Goal: Find specific page/section: Find specific page/section

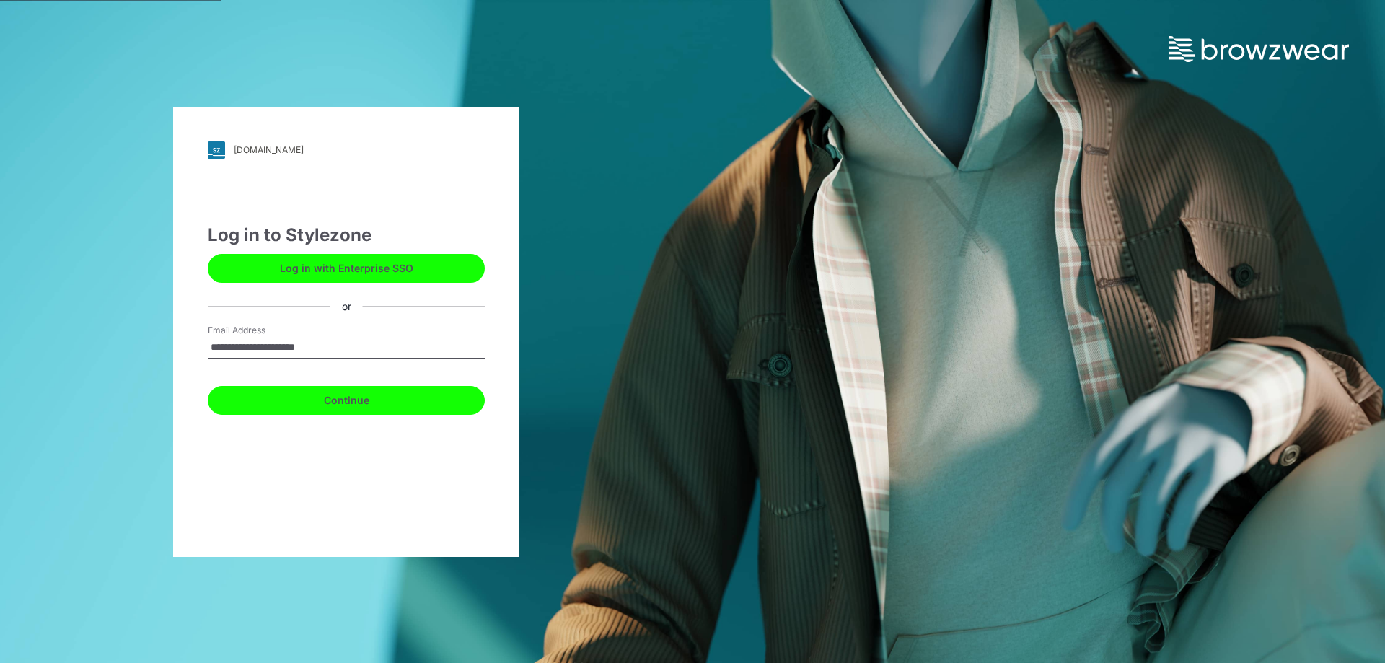
click at [311, 395] on button "Continue" at bounding box center [346, 400] width 277 height 29
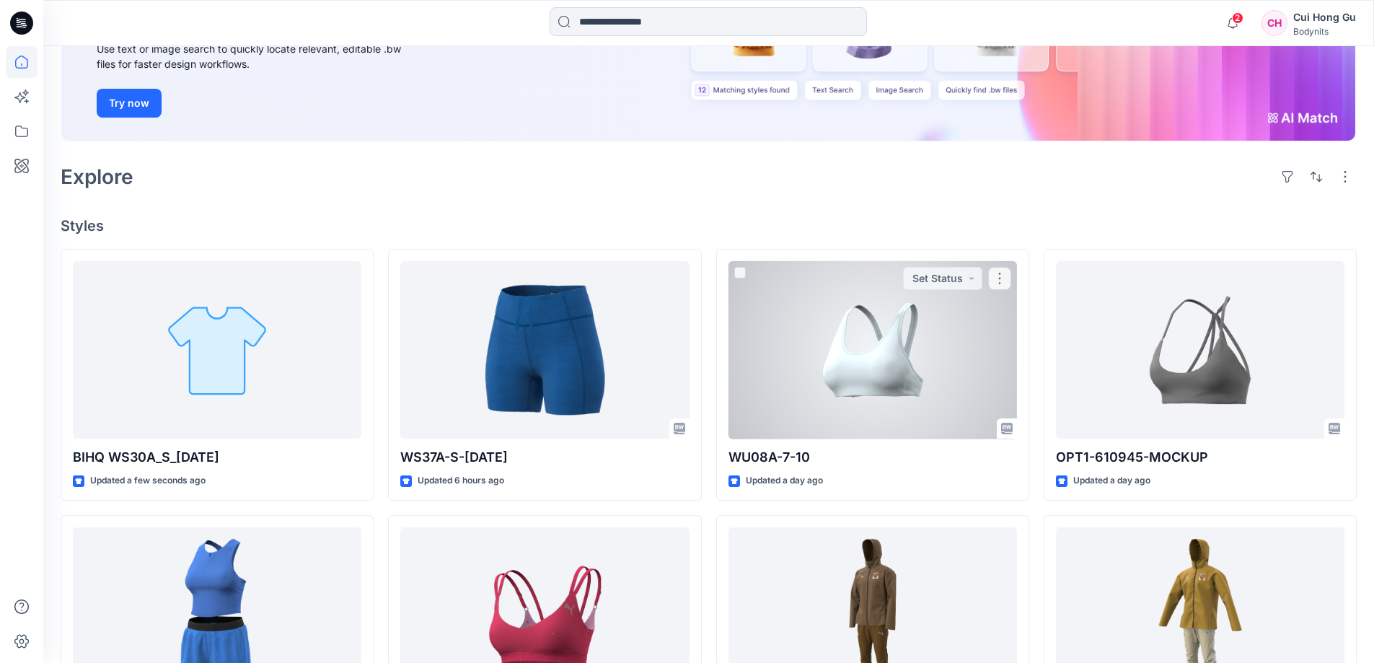
scroll to position [216, 0]
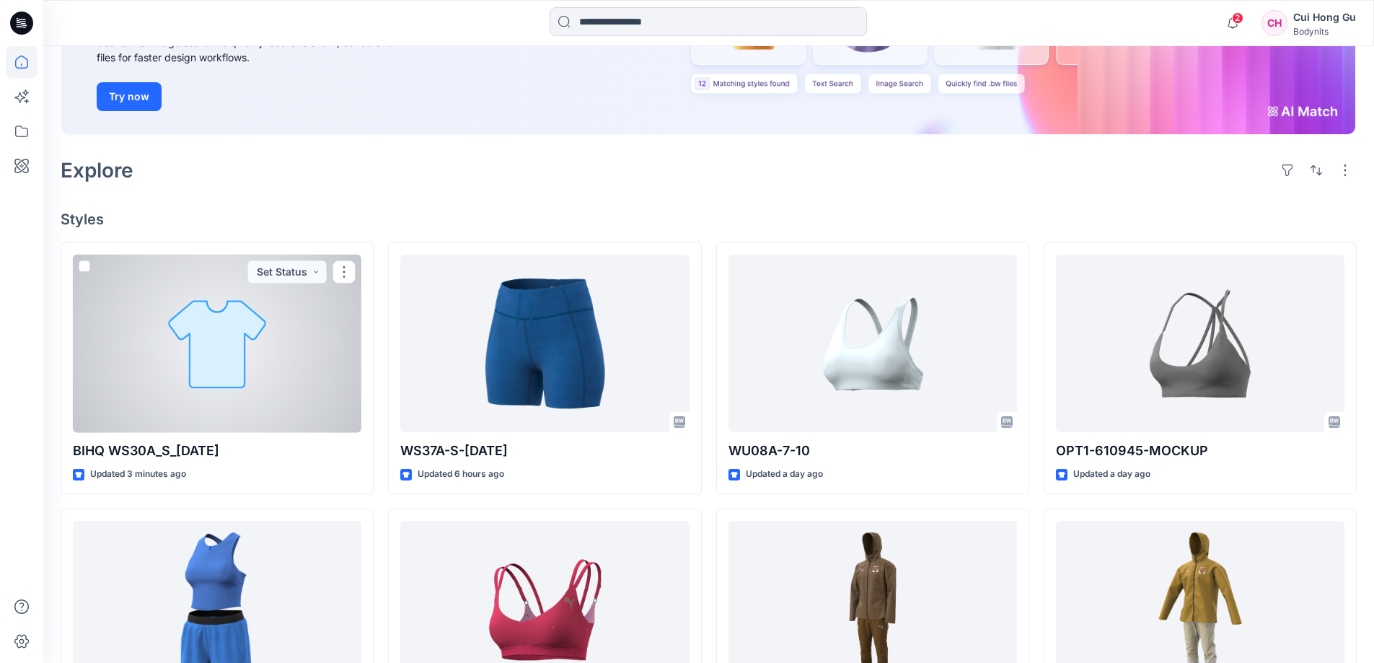
click at [235, 338] on div at bounding box center [217, 344] width 289 height 178
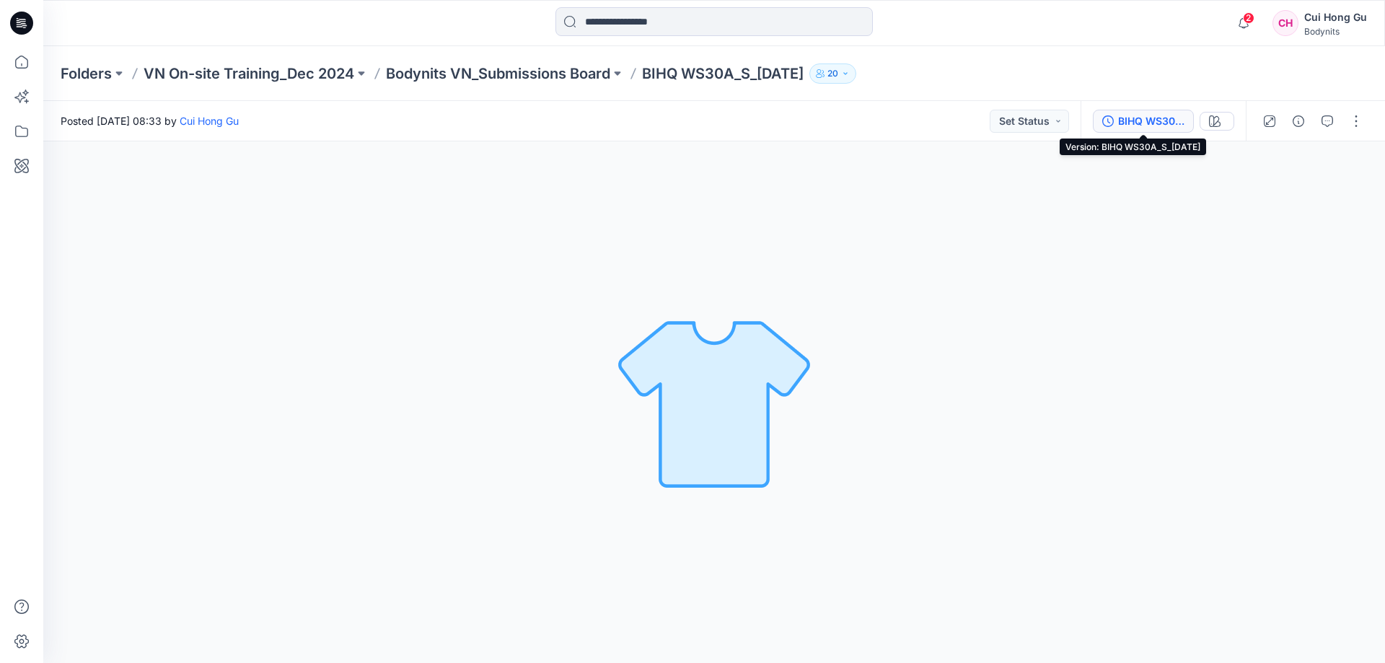
click at [1136, 123] on div "BIHQ WS30A_S_[DATE]" at bounding box center [1151, 121] width 66 height 16
click at [25, 58] on icon at bounding box center [22, 62] width 32 height 32
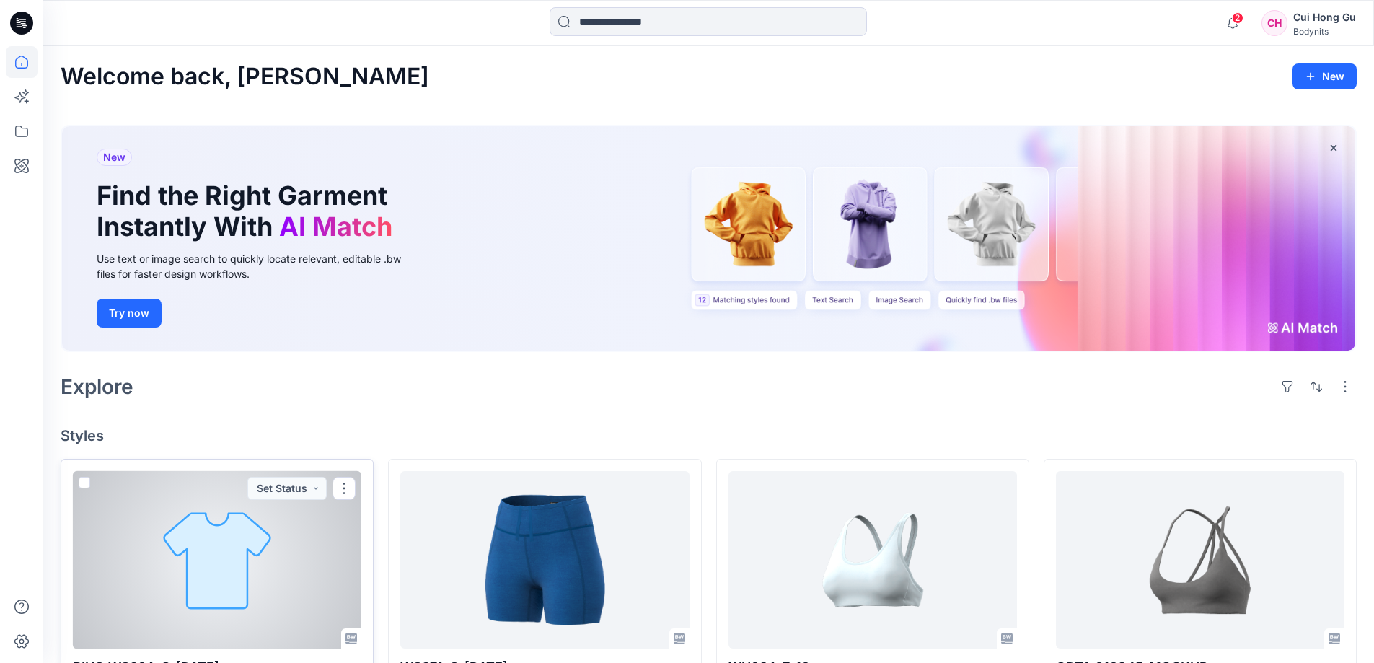
click at [216, 543] on div at bounding box center [217, 560] width 289 height 178
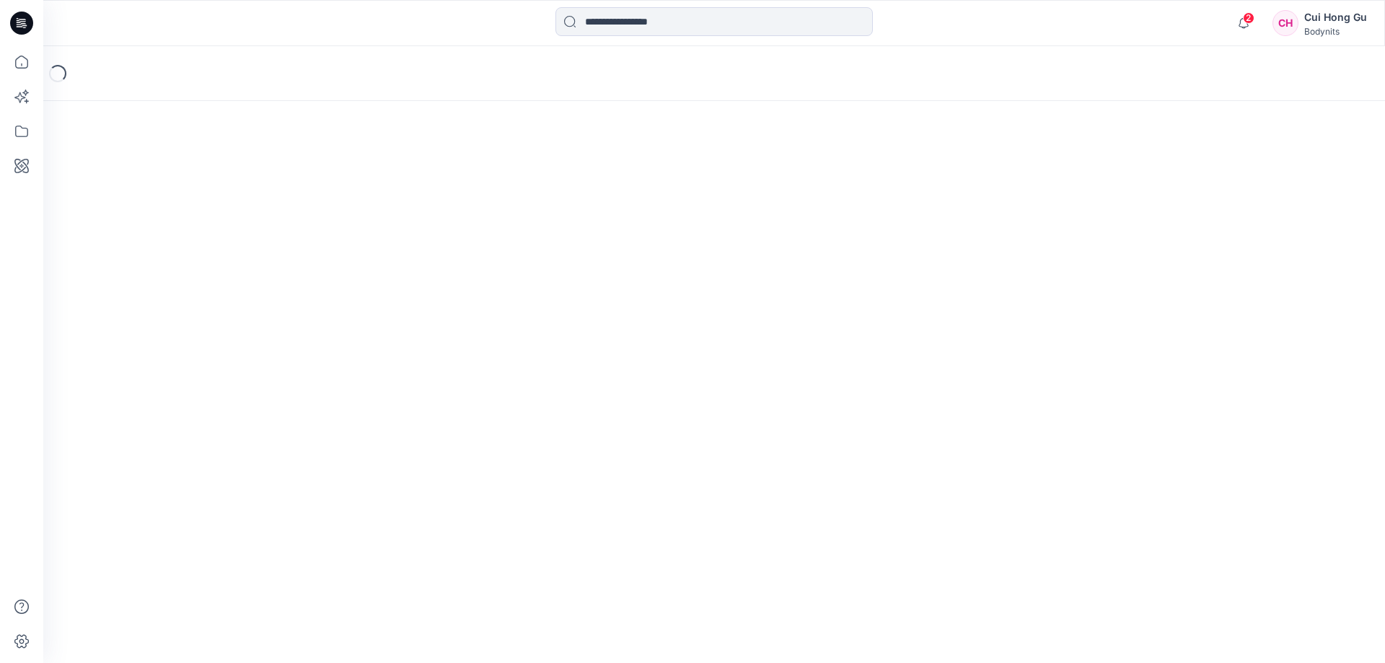
click at [216, 543] on div "Loading..." at bounding box center [714, 354] width 1342 height 617
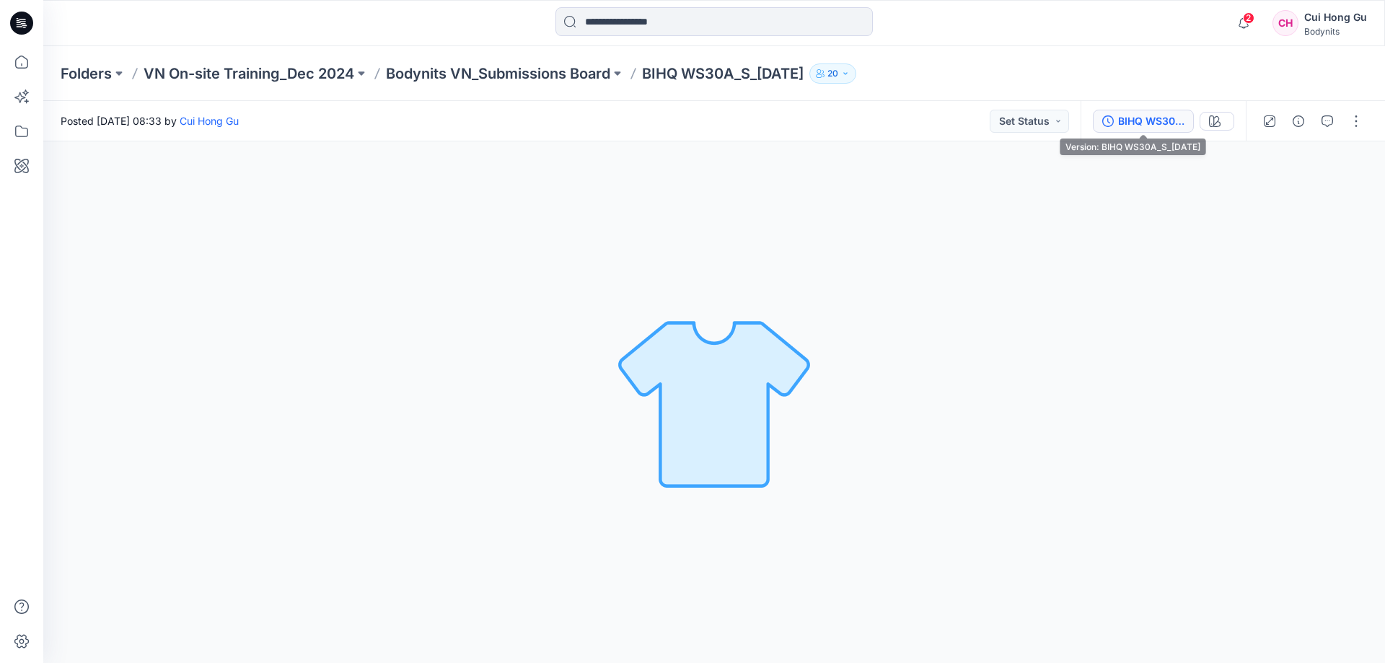
click at [1141, 124] on div "BIHQ WS30A_S_[DATE]" at bounding box center [1151, 121] width 66 height 16
